Goal: Transaction & Acquisition: Purchase product/service

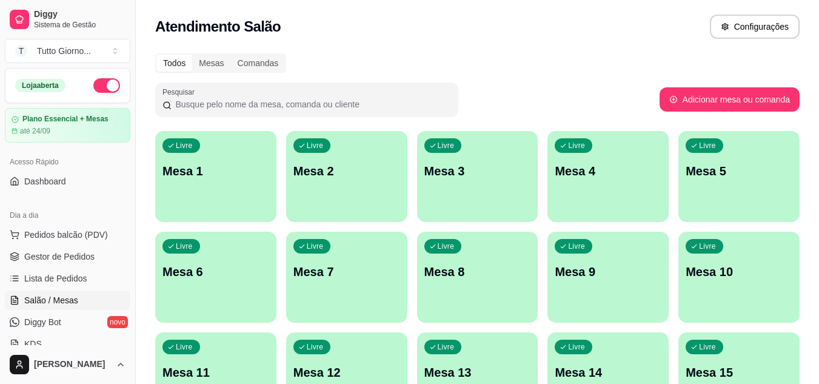
click at [474, 184] on div "Livre Mesa 3" at bounding box center [477, 169] width 121 height 76
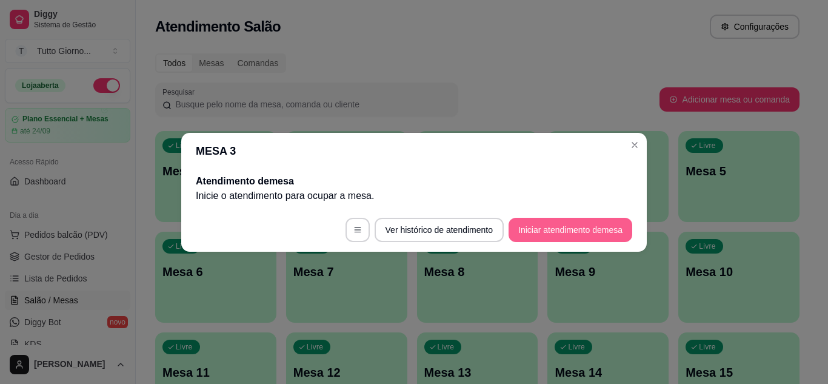
click at [553, 228] on button "Iniciar atendimento de mesa" at bounding box center [570, 230] width 124 height 24
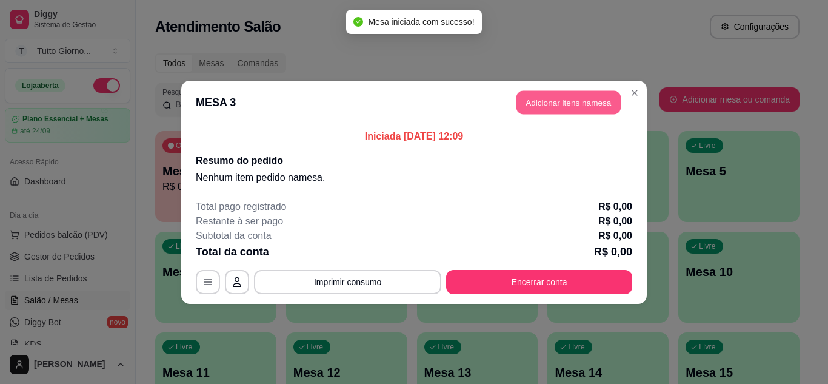
click at [571, 108] on button "Adicionar itens na mesa" at bounding box center [568, 102] width 104 height 24
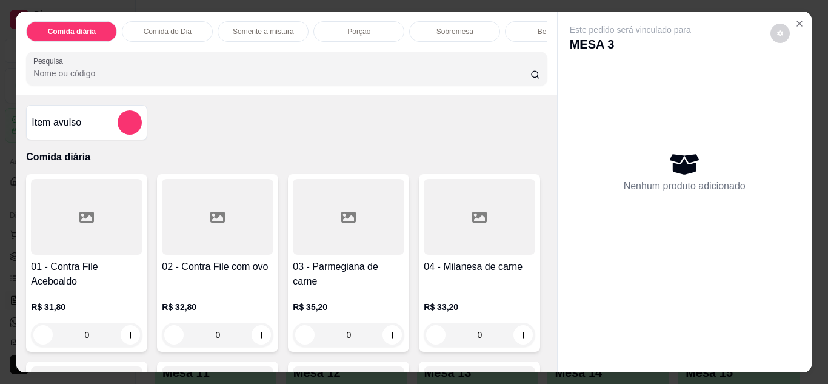
click at [256, 340] on div "0" at bounding box center [217, 334] width 111 height 24
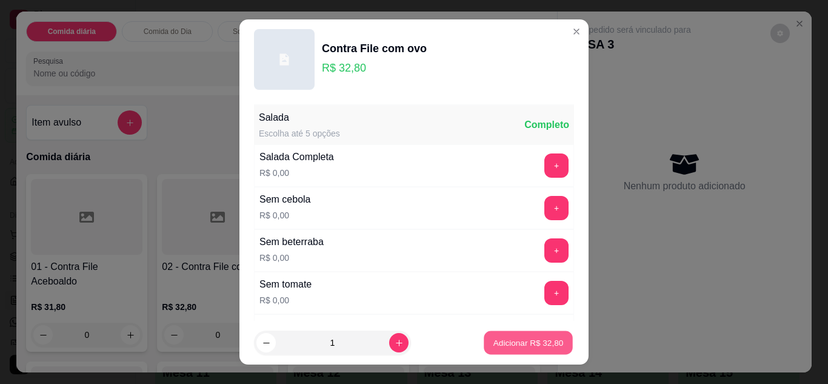
click at [493, 348] on p "Adicionar R$ 32,80" at bounding box center [528, 343] width 70 height 12
type input "1"
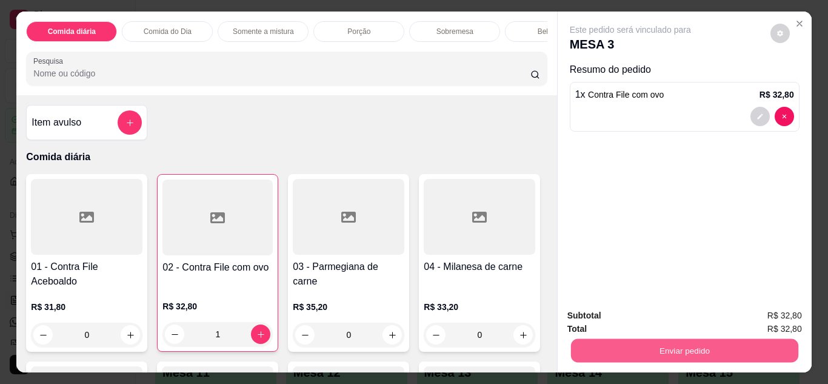
click at [637, 351] on button "Enviar pedido" at bounding box center [683, 351] width 227 height 24
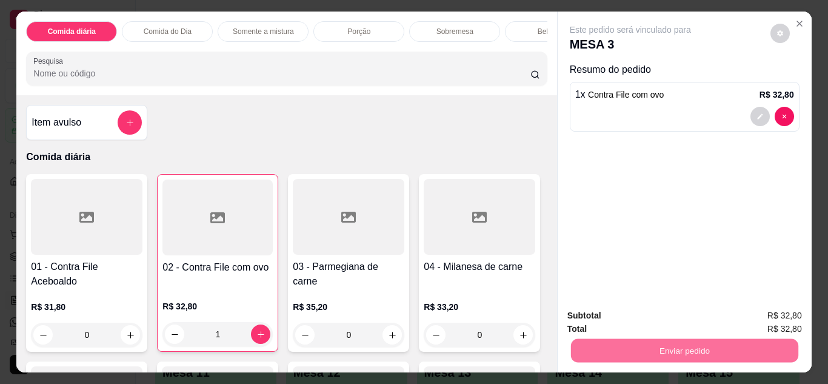
click at [666, 319] on button "Não registrar e enviar pedido" at bounding box center [644, 316] width 122 height 22
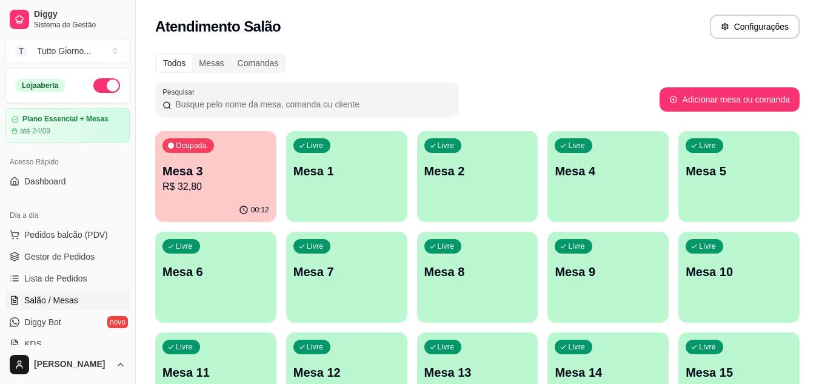
click at [237, 184] on p "R$ 32,80" at bounding box center [215, 186] width 107 height 15
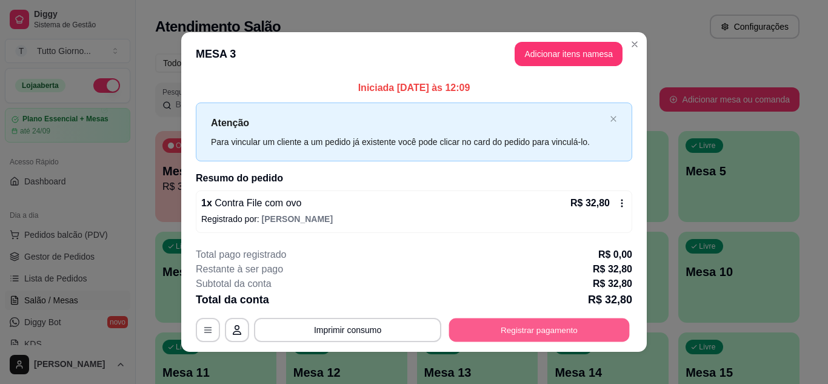
click at [555, 338] on button "Registrar pagamento" at bounding box center [539, 330] width 181 height 24
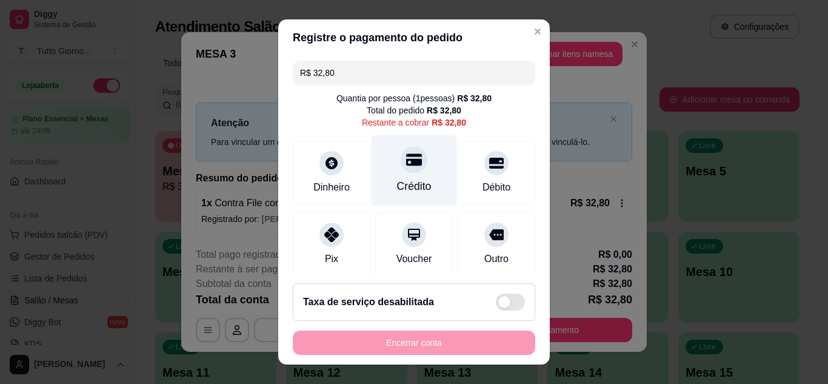
click at [411, 178] on div "Crédito" at bounding box center [414, 186] width 35 height 16
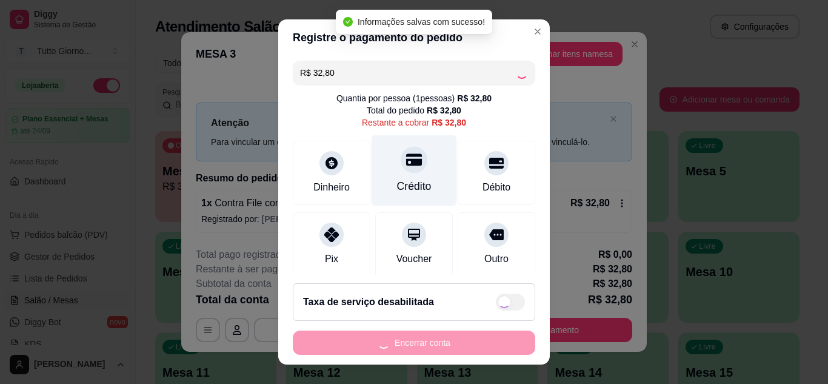
type input "R$ 0,00"
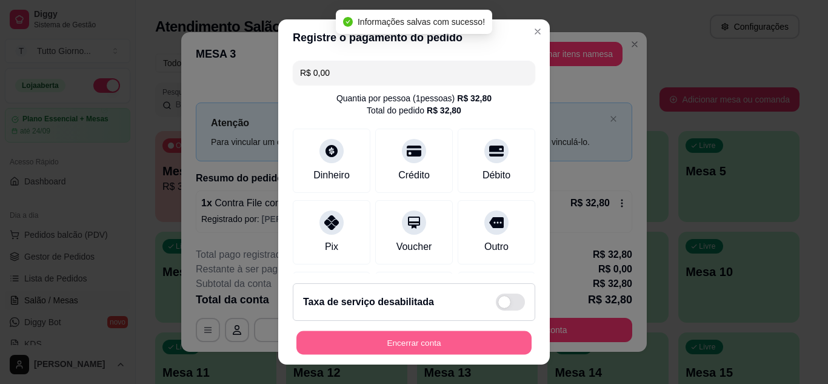
click at [439, 345] on button "Encerrar conta" at bounding box center [413, 343] width 235 height 24
